Goal: Task Accomplishment & Management: Manage account settings

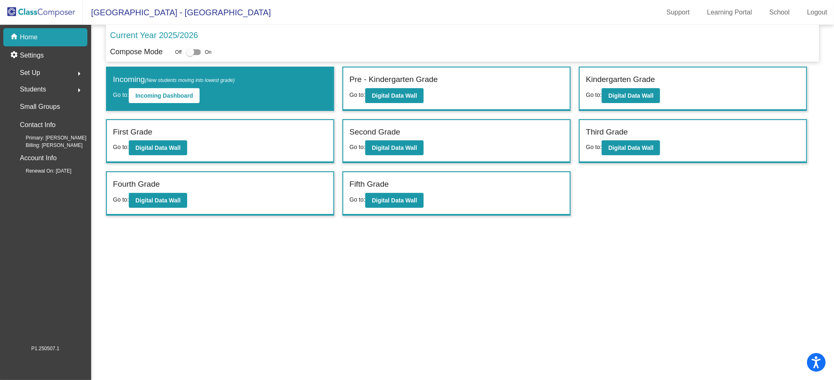
click at [52, 75] on div "Set Up arrow_right" at bounding box center [47, 73] width 79 height 17
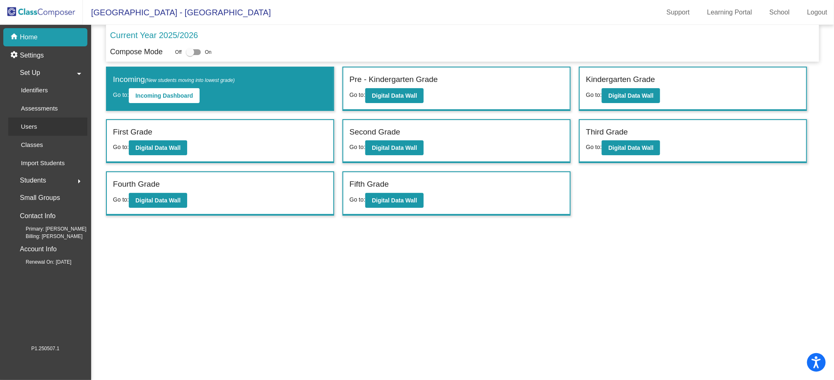
click at [56, 126] on link "Users" at bounding box center [47, 127] width 79 height 18
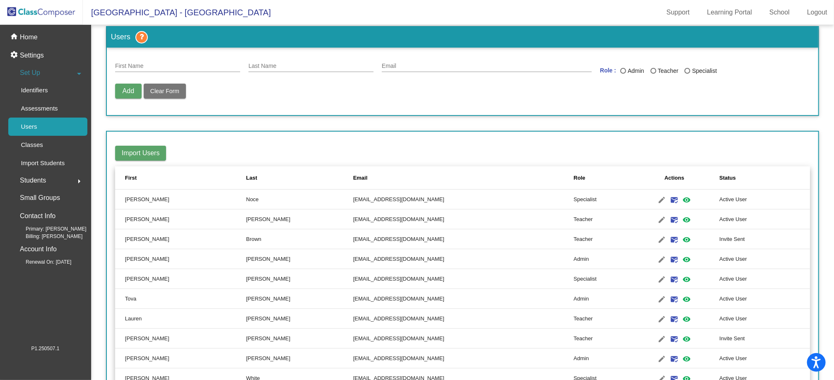
scroll to position [17, 0]
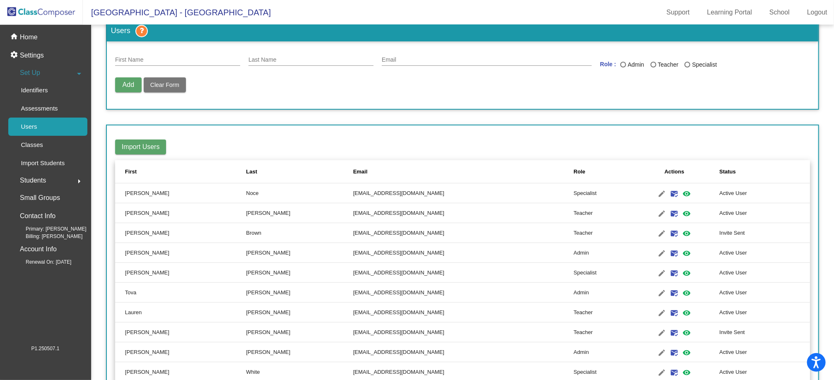
drag, startPoint x: 719, startPoint y: 232, endPoint x: 671, endPoint y: 232, distance: 48.5
click at [671, 232] on tr "[PERSON_NAME] [EMAIL_ADDRESS][DOMAIN_NAME] Teacher edit email mark_email_read v…" at bounding box center [462, 233] width 695 height 20
click at [725, 230] on td "Invite Sent" at bounding box center [765, 233] width 91 height 20
click at [670, 232] on mat-icon "mark_email_read" at bounding box center [675, 234] width 10 height 10
drag, startPoint x: 719, startPoint y: 232, endPoint x: 682, endPoint y: 235, distance: 37.5
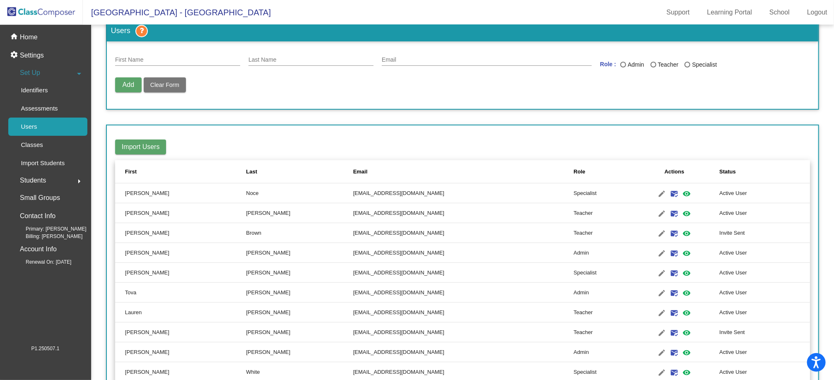
click at [682, 235] on tr "[PERSON_NAME] [EMAIL_ADDRESS][DOMAIN_NAME] Teacher edit email mark_email_read v…" at bounding box center [462, 233] width 695 height 20
